Goal: Task Accomplishment & Management: Manage account settings

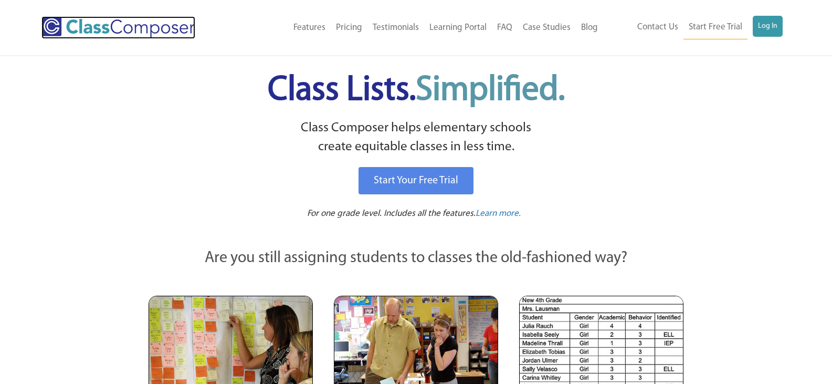
click at [147, 31] on img at bounding box center [118, 27] width 154 height 23
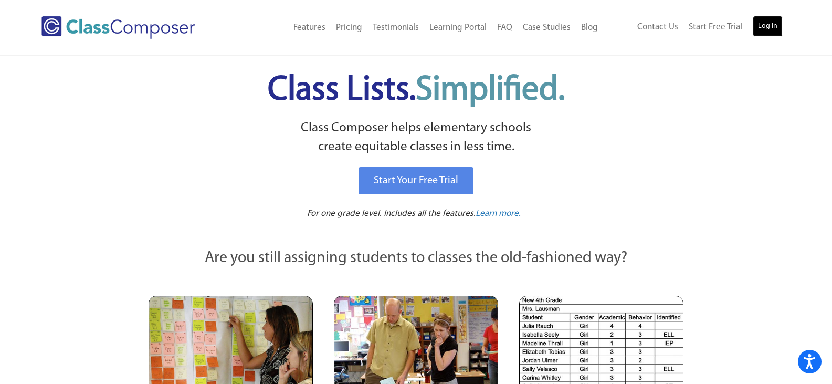
click at [765, 30] on link "Log In" at bounding box center [768, 26] width 30 height 21
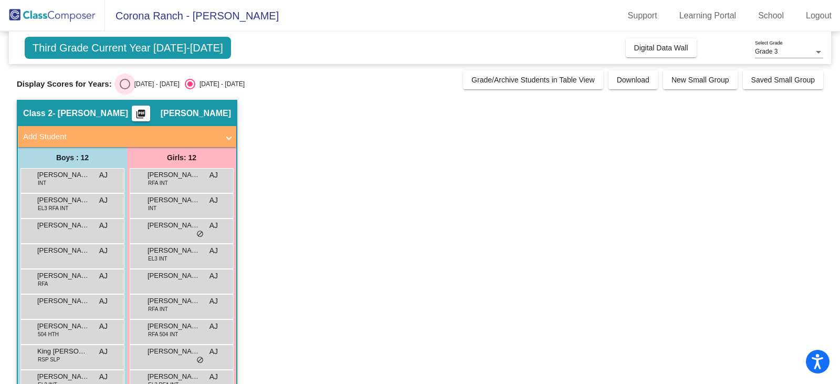
click at [123, 87] on div "Select an option" at bounding box center [125, 84] width 10 height 10
click at [124, 89] on input "[DATE] - [DATE]" at bounding box center [124, 89] width 1 height 1
radio input "true"
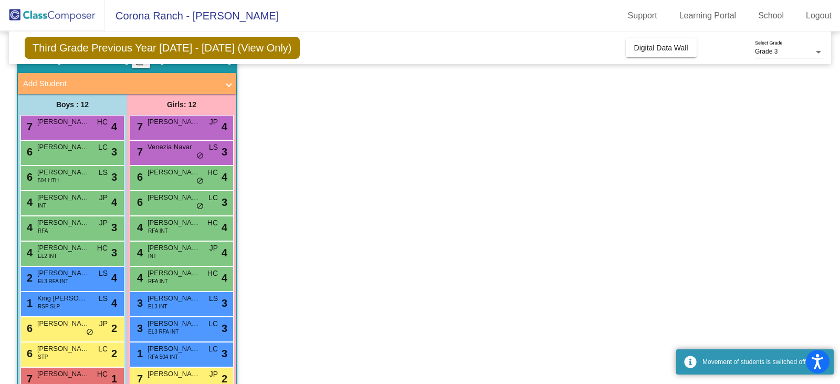
scroll to position [103, 0]
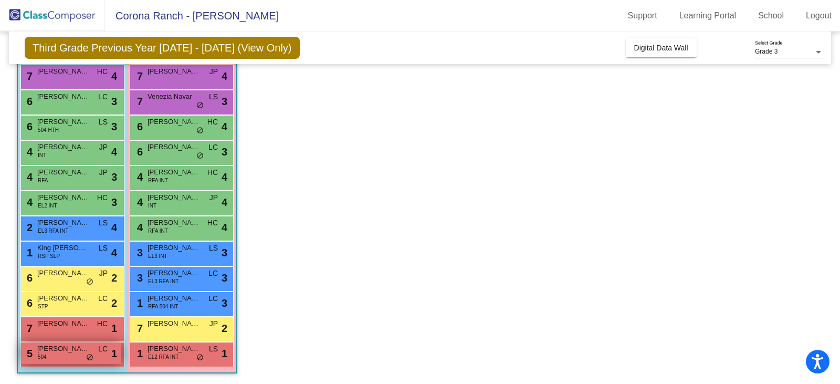
click at [86, 353] on span "do_not_disturb_alt" at bounding box center [89, 357] width 7 height 8
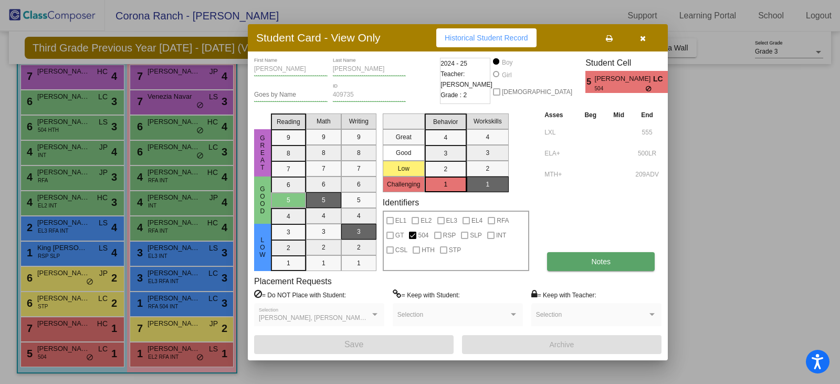
click at [570, 266] on button "Notes" at bounding box center [601, 261] width 108 height 19
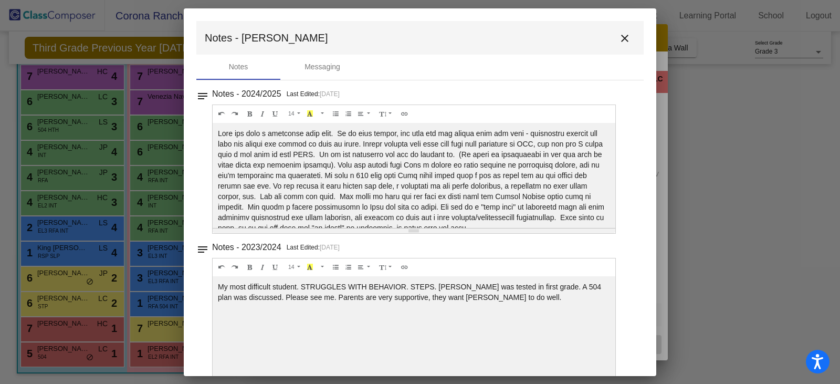
scroll to position [21, 0]
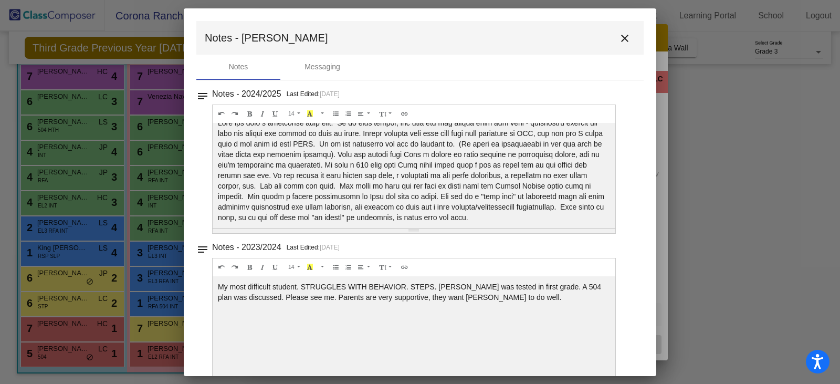
click at [618, 43] on mat-icon "close" at bounding box center [624, 38] width 13 height 13
